Goal: Task Accomplishment & Management: Manage account settings

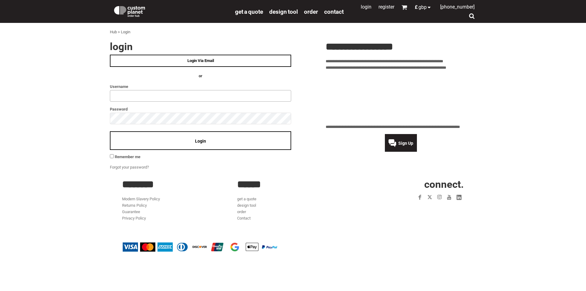
click at [133, 91] on input "text" at bounding box center [200, 96] width 181 height 12
type input "**********"
click input "**" at bounding box center [0, 0] width 0 height 0
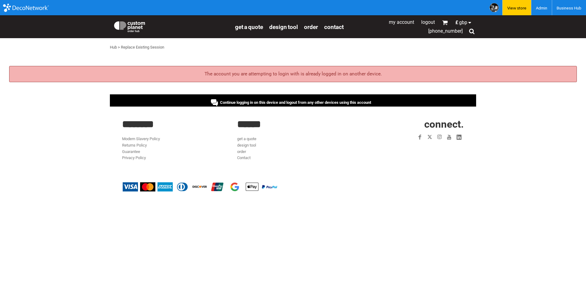
click at [263, 99] on div "Continue logging in on this device and logout from any other devices using this…" at bounding box center [293, 100] width 366 height 12
